Goal: Book appointment/travel/reservation

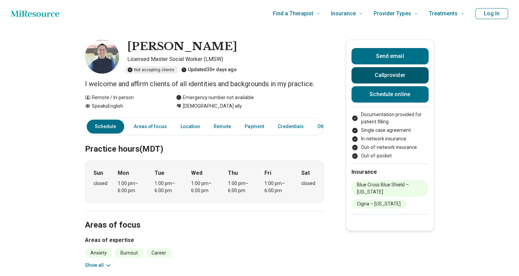
click at [379, 75] on button "Call provider" at bounding box center [389, 75] width 77 height 16
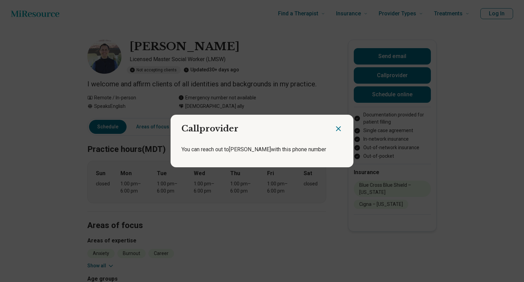
click at [346, 126] on div at bounding box center [343, 126] width 19 height 23
click at [334, 129] on icon "Close dialog" at bounding box center [338, 129] width 8 height 8
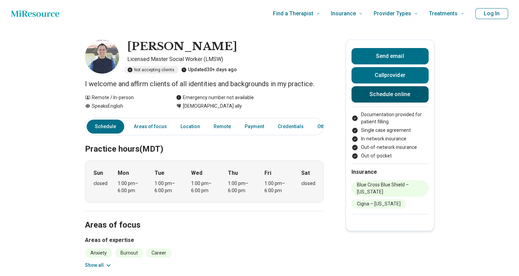
click at [374, 96] on link "Schedule online" at bounding box center [389, 94] width 77 height 16
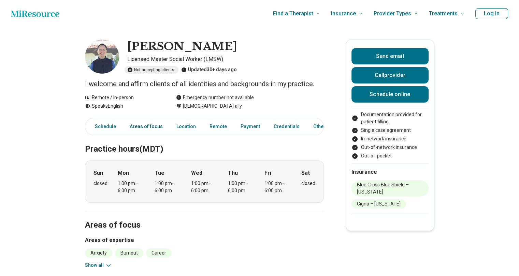
click at [142, 125] on link "Areas of focus" at bounding box center [146, 127] width 41 height 14
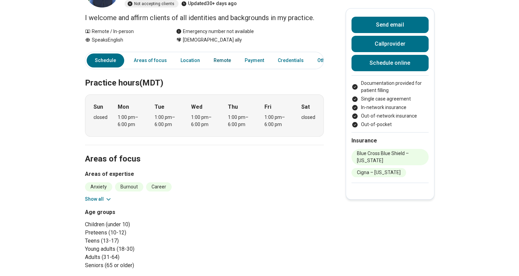
click at [218, 60] on link "Remote" at bounding box center [223, 61] width 26 height 14
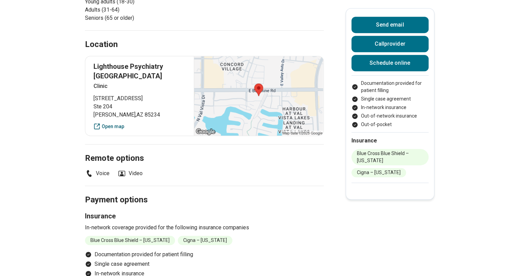
scroll to position [313, 0]
click at [120, 124] on link "Open map" at bounding box center [139, 127] width 92 height 7
